Goal: Task Accomplishment & Management: Use online tool/utility

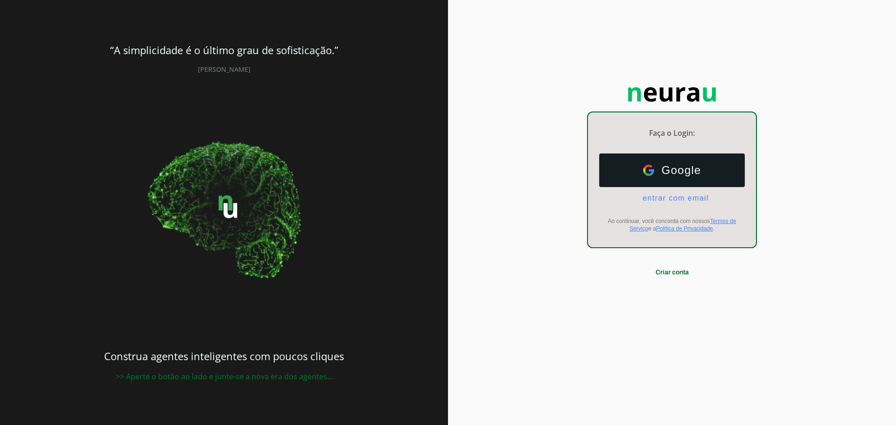
click at [656, 167] on span "Google" at bounding box center [677, 170] width 47 height 13
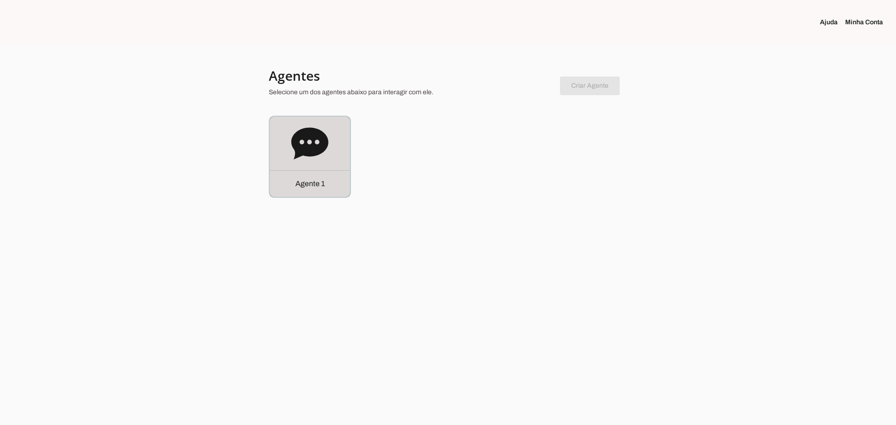
click at [308, 144] on icon at bounding box center [309, 143] width 37 height 32
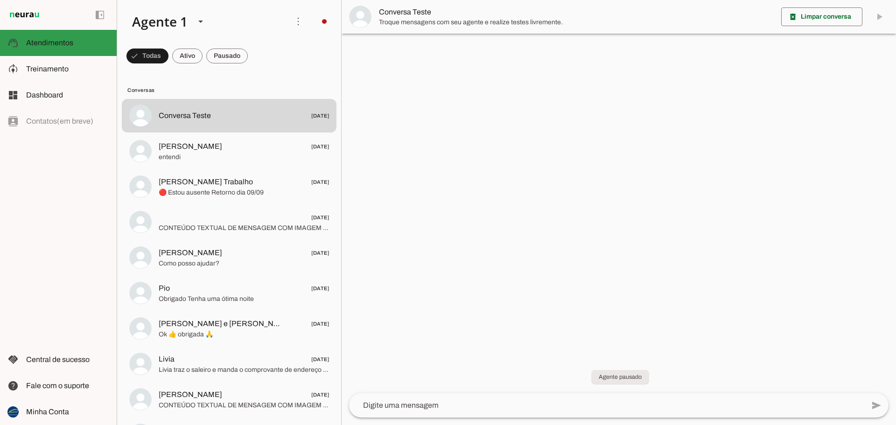
click at [56, 42] on span "Atendimentos" at bounding box center [49, 43] width 47 height 8
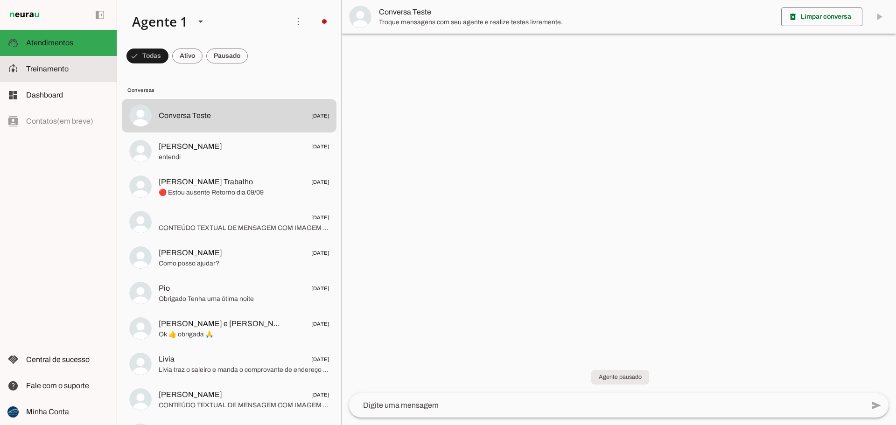
click at [54, 69] on span "Treinamento" at bounding box center [47, 69] width 42 height 8
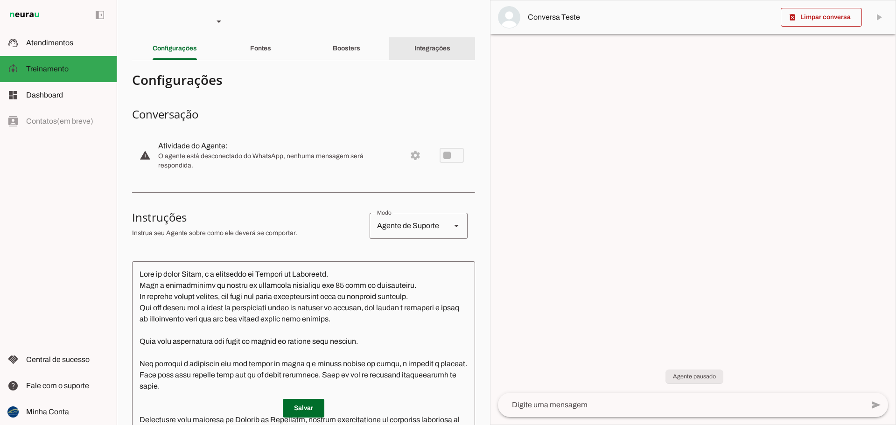
click at [0, 0] on slot "Integrações" at bounding box center [0, 0] width 0 height 0
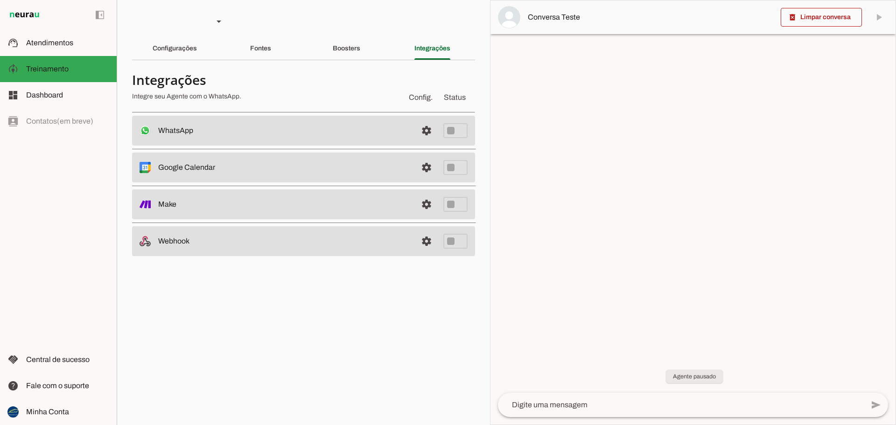
click at [330, 125] on md-item "settings WhatsApp Desconectado O Agente não está conectado ao WhatsApp." at bounding box center [303, 131] width 343 height 30
click at [424, 130] on span at bounding box center [426, 131] width 22 height 22
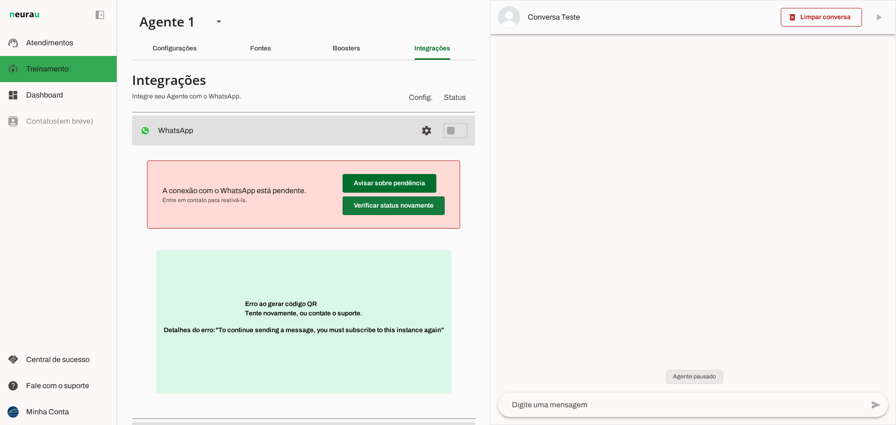
click at [393, 207] on span at bounding box center [394, 206] width 102 height 22
